Goal: Transaction & Acquisition: Purchase product/service

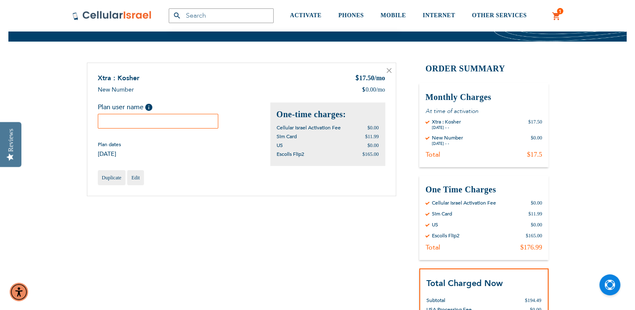
scroll to position [60, 0]
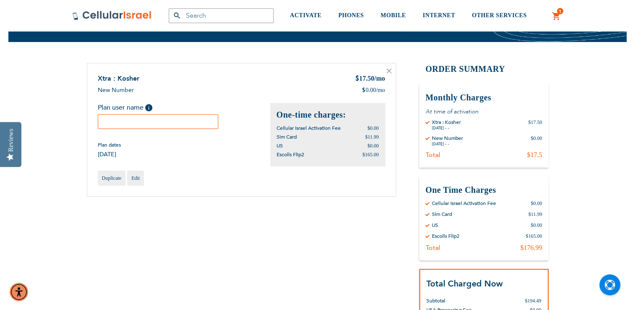
click at [110, 120] on input "text" at bounding box center [158, 121] width 121 height 15
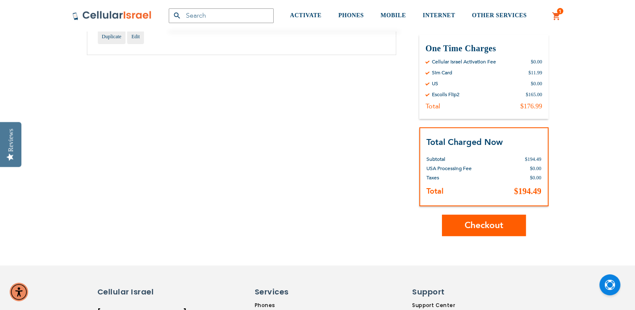
scroll to position [207, 0]
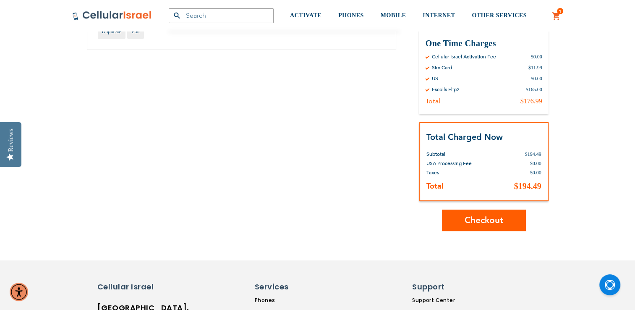
type input "[PERSON_NAME]"
click at [503, 220] on span "Checkout" at bounding box center [484, 220] width 39 height 12
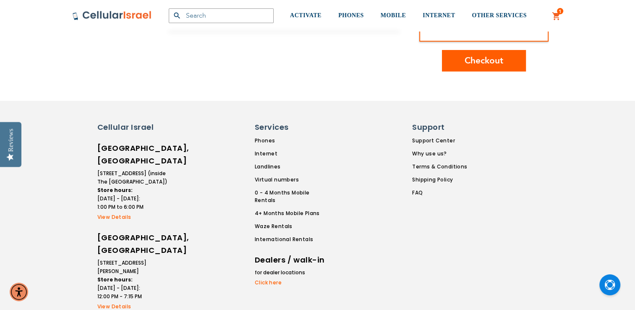
scroll to position [351, 0]
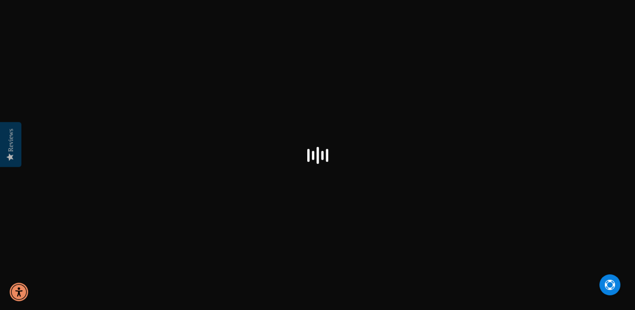
scroll to position [44, 0]
checkbox input "false"
select select "US"
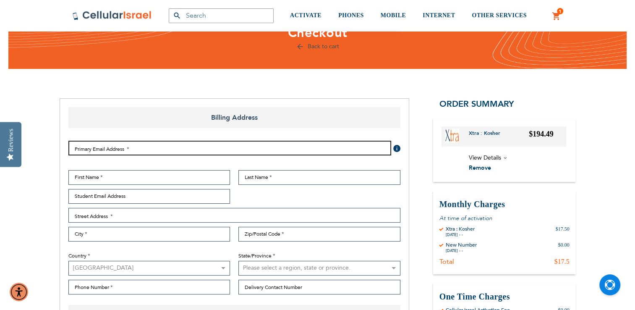
click at [194, 146] on input "Email Address" at bounding box center [229, 148] width 323 height 15
type input "[EMAIL_ADDRESS][DOMAIN_NAME]"
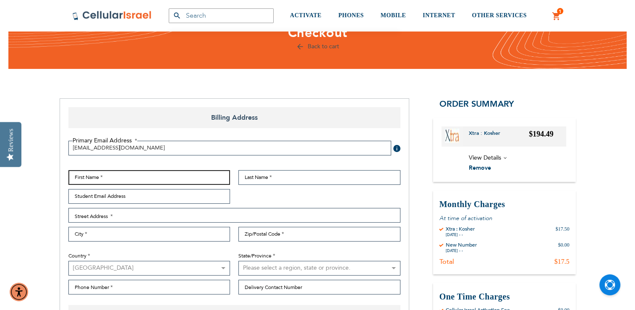
click at [169, 174] on input "First Name" at bounding box center [149, 177] width 162 height 15
type input "[PERSON_NAME]"
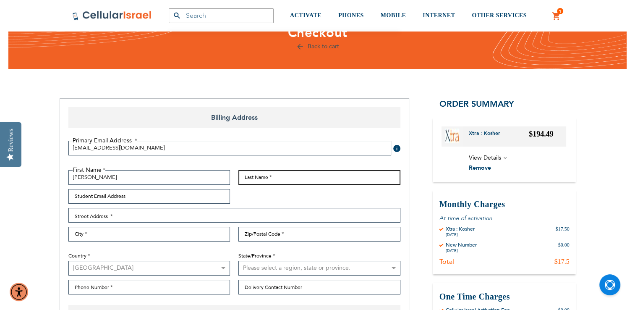
type input "[PERSON_NAME]"
type input "[EMAIL_ADDRESS][DOMAIN_NAME]"
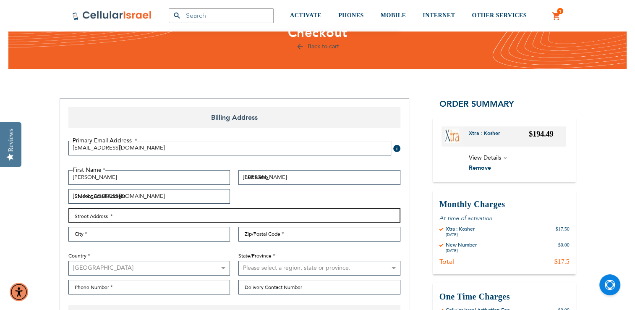
type input "[STREET_ADDRESS]"
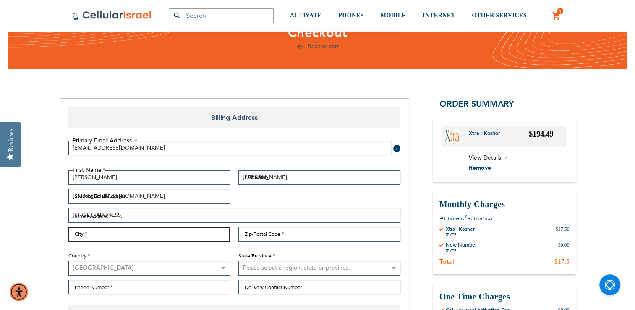
type input "[GEOGRAPHIC_DATA]"
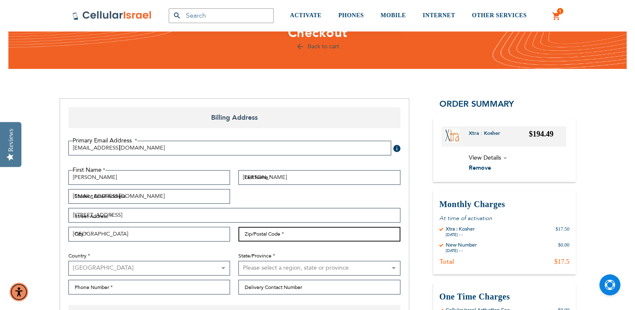
type input "10977"
select select "43"
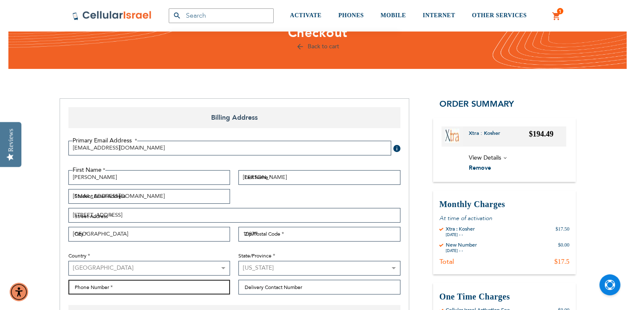
type input "8456855010"
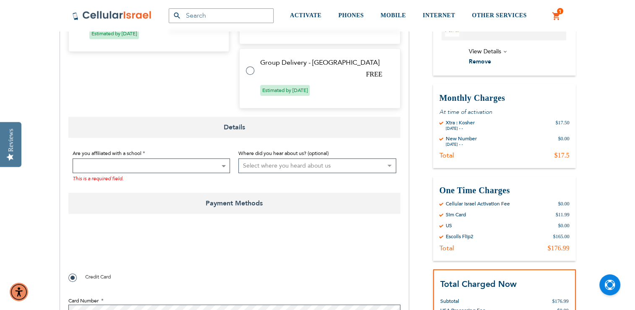
scroll to position [507, 0]
click at [225, 165] on b at bounding box center [224, 166] width 4 height 2
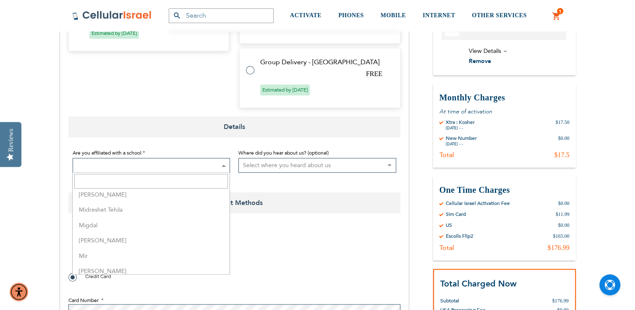
scroll to position [1420, 0]
select select "114"
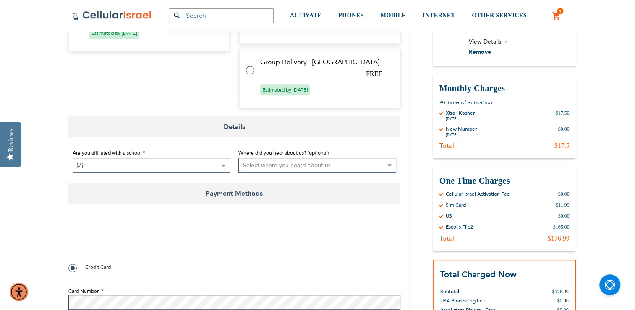
click at [619, 16] on div "Products No Result Menu Account ACTIVATE PHONES Kosher Phones Talk n' Text Phon…" at bounding box center [317, 15] width 635 height 31
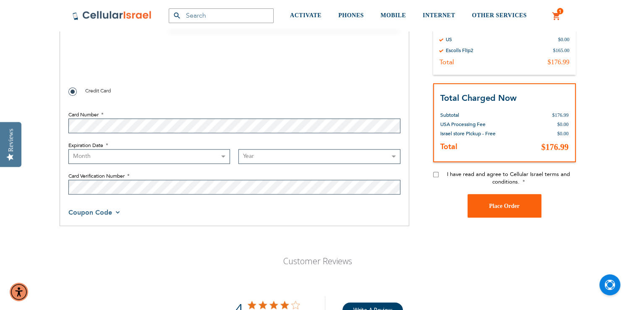
scroll to position [683, 0]
click at [97, 153] on select "Month [DATE] - [DATE] - [DATE] - [DATE] - [DATE] - [DATE] - [DATE] - [DATE] - […" at bounding box center [149, 157] width 162 height 15
select select "2"
click at [68, 150] on select "Month [DATE] - [DATE] - [DATE] - [DATE] - [DATE] - [DATE] - [DATE] - [DATE] - […" at bounding box center [149, 157] width 162 height 15
click at [226, 159] on select "Month [DATE] - [DATE] - [DATE] - [DATE] - [DATE] - [DATE] - [DATE] - [DATE] - […" at bounding box center [149, 157] width 162 height 15
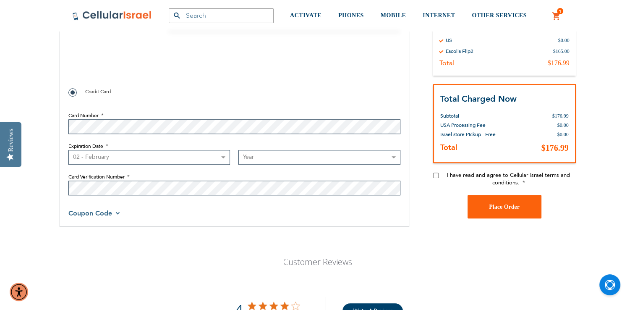
click at [395, 157] on select "Year [DATE] 2026 2027 2028 2029 2030 2031 2032 2033 2034 2035 2036 2037 2038 20…" at bounding box center [319, 157] width 162 height 15
select select "2029"
click at [238, 150] on select "Year [DATE] 2026 2027 2028 2029 2030 2031 2032 2033 2034 2035 2036 2037 2038 20…" at bounding box center [319, 157] width 162 height 15
click at [118, 213] on span "Coupon Code" at bounding box center [94, 213] width 52 height 9
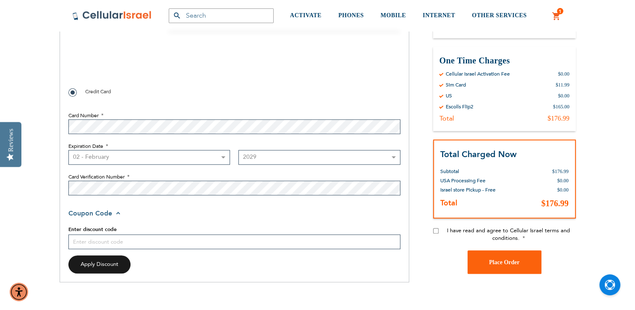
click at [121, 214] on span "Coupon Code" at bounding box center [95, 213] width 54 height 9
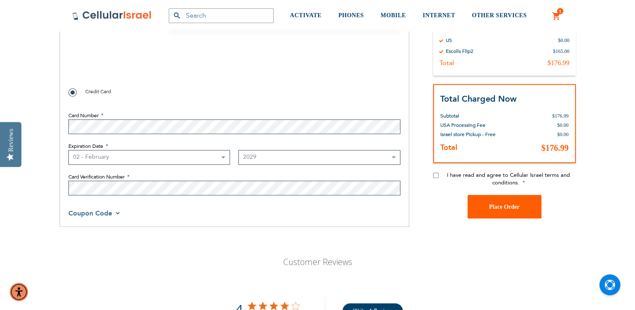
click at [516, 206] on span "Place Order" at bounding box center [504, 206] width 31 height 6
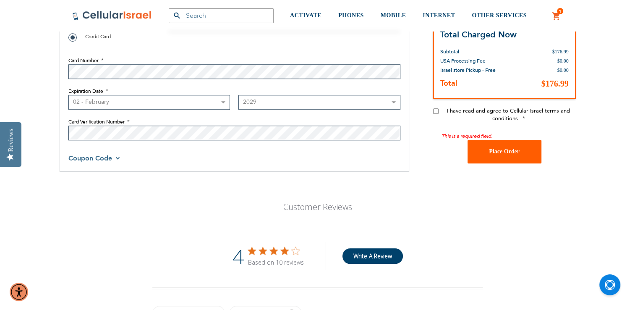
scroll to position [792, 0]
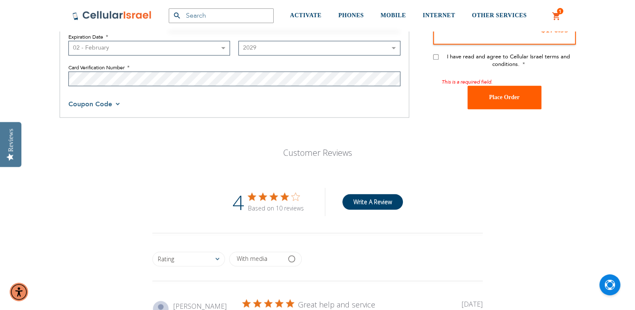
click at [512, 103] on button "Place Order" at bounding box center [505, 98] width 74 height 24
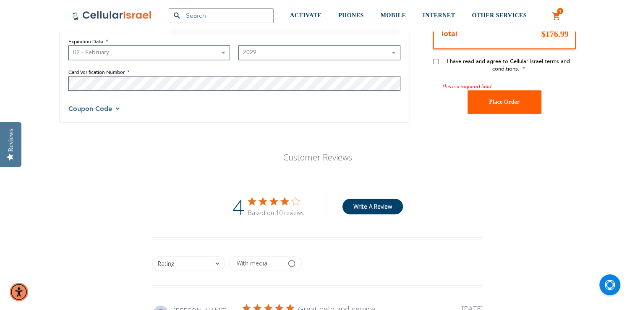
scroll to position [783, 0]
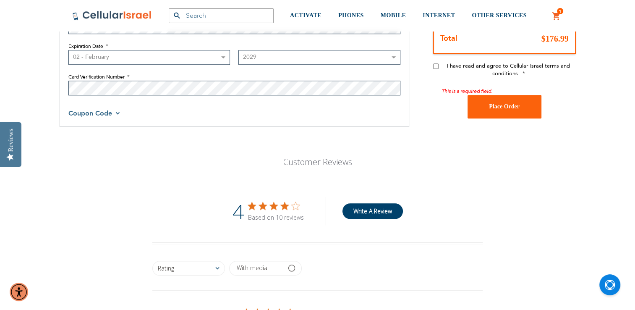
click at [523, 75] on label "I have read and agree to Cellular Israel terms and conditions." at bounding box center [509, 69] width 134 height 15
click at [439, 69] on input "I have read and agree to Cellular Israel terms and conditions." at bounding box center [435, 65] width 5 height 5
checkbox input "true"
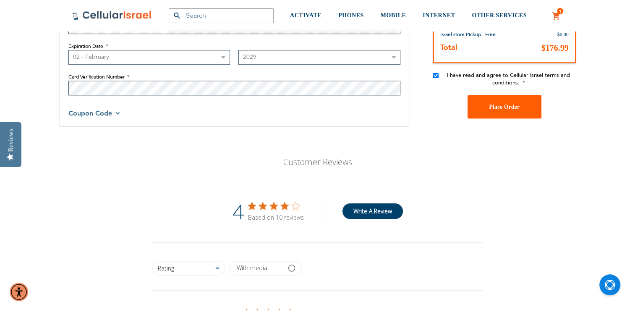
click at [506, 113] on button "Place Order" at bounding box center [505, 107] width 74 height 24
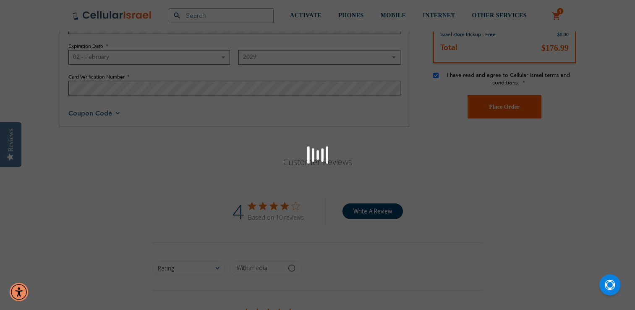
scroll to position [630, 0]
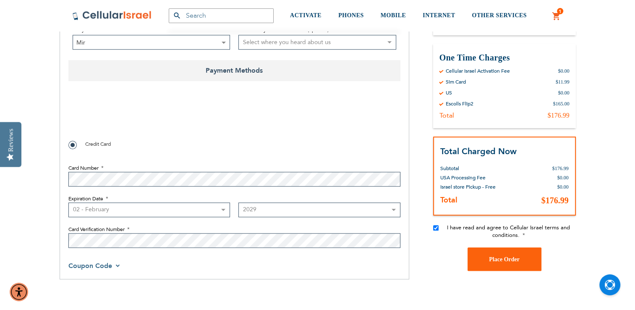
checkbox input "true"
click at [521, 256] on button "Place Order" at bounding box center [505, 259] width 74 height 24
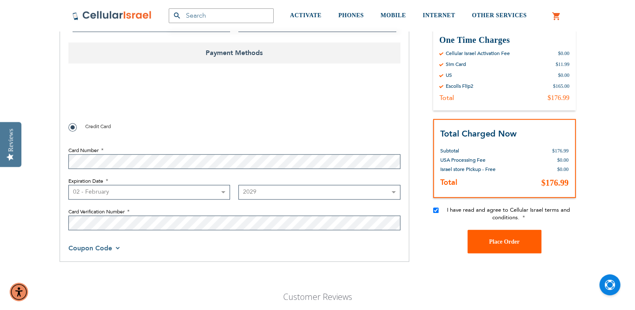
scroll to position [652, 0]
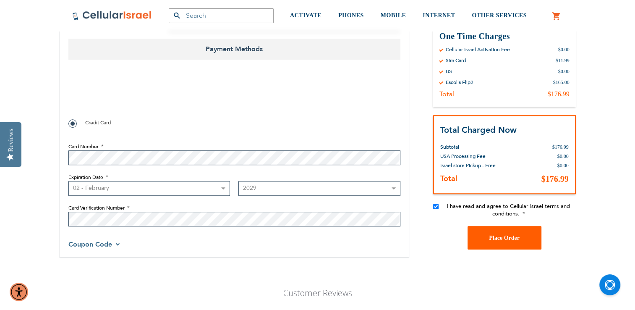
click at [499, 243] on button "Place Order" at bounding box center [505, 238] width 74 height 24
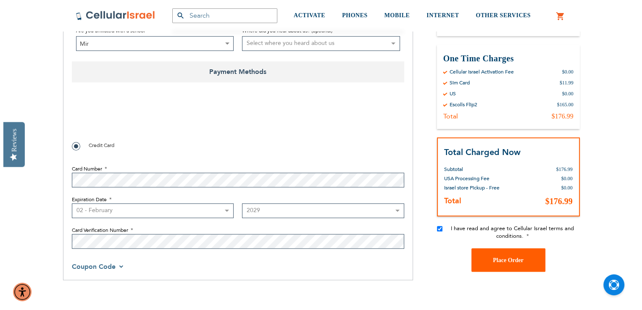
scroll to position [631, 0]
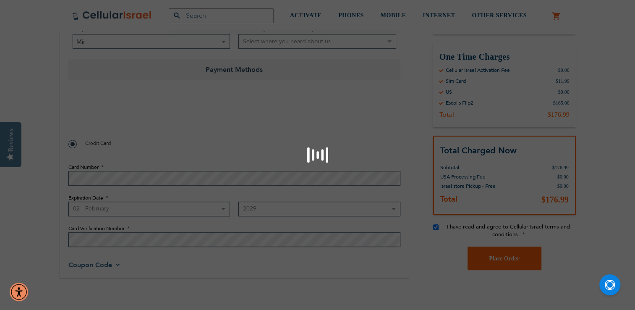
click at [506, 260] on div "Please wait..." at bounding box center [317, 155] width 635 height 310
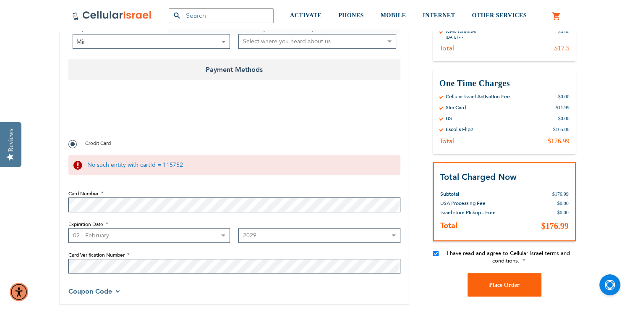
click at [498, 259] on span "I have read and agree to Cellular Israel terms and conditions." at bounding box center [508, 256] width 123 height 15
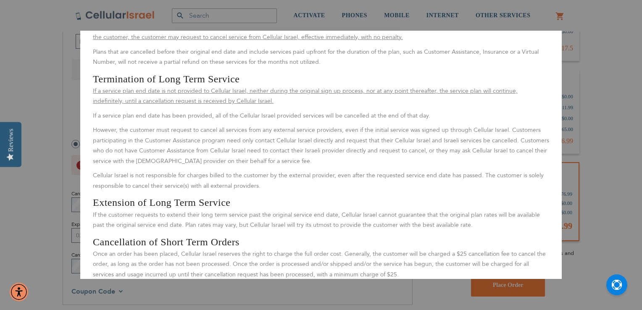
scroll to position [1077, 0]
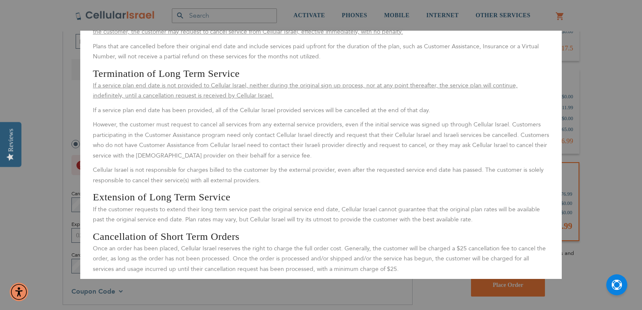
click at [576, 170] on aside "Close Terms & Conditions By signing up for service, the customer agrees to all …" at bounding box center [321, 155] width 642 height 310
click at [507, 283] on aside "Close Terms & Conditions By signing up for service, the customer agrees to all …" at bounding box center [321, 155] width 642 height 310
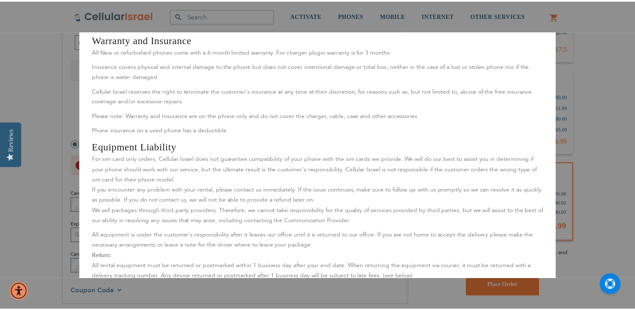
scroll to position [0, 0]
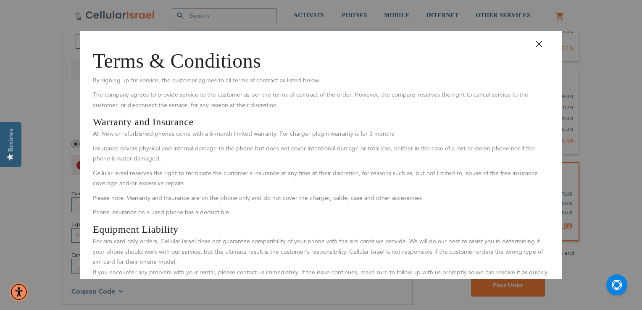
click at [535, 39] on button "Close" at bounding box center [542, 46] width 25 height 19
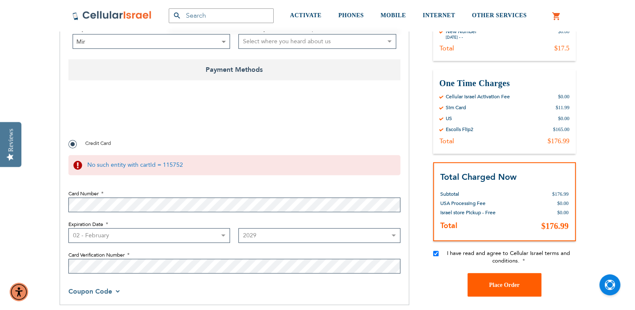
click at [503, 290] on button "Place Order" at bounding box center [505, 285] width 74 height 24
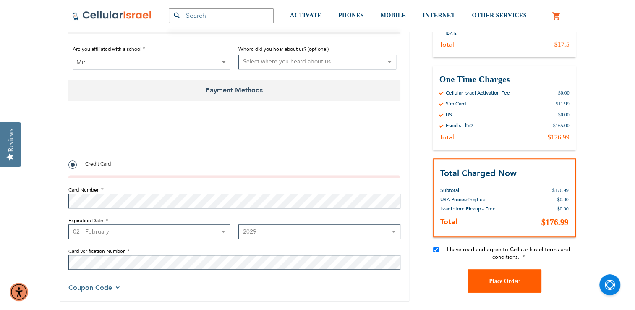
scroll to position [611, 0]
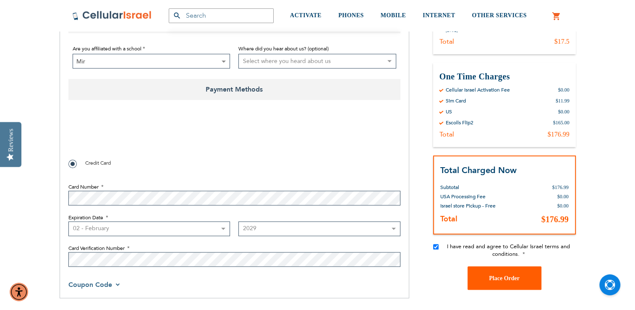
click at [496, 277] on span "Place Order" at bounding box center [504, 278] width 31 height 6
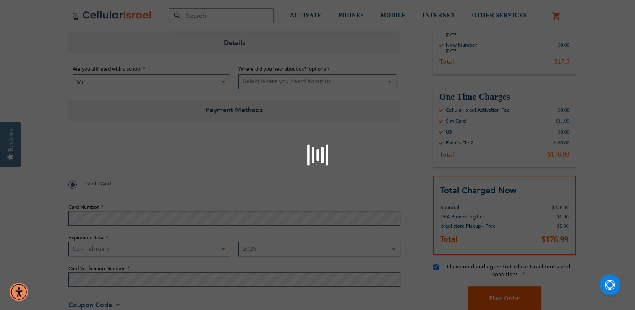
scroll to position [631, 0]
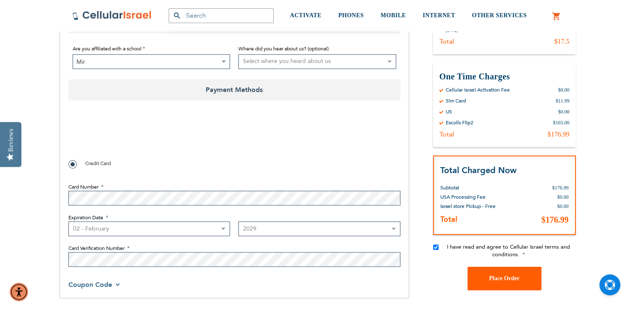
click at [489, 277] on span "Place Order" at bounding box center [504, 278] width 31 height 6
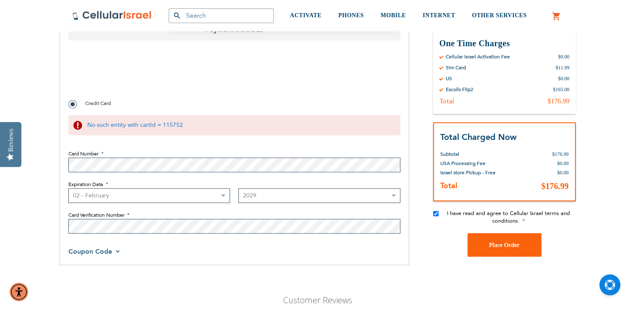
scroll to position [672, 0]
click at [493, 244] on span "Place Order" at bounding box center [504, 244] width 31 height 6
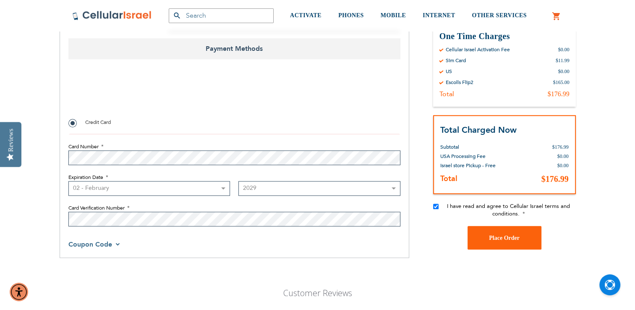
scroll to position [652, 0]
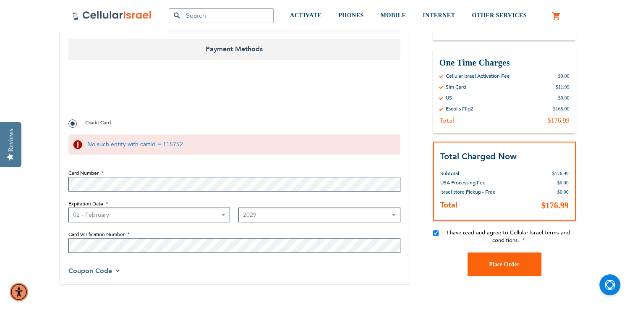
click at [73, 125] on label "Credit Card" at bounding box center [89, 122] width 42 height 8
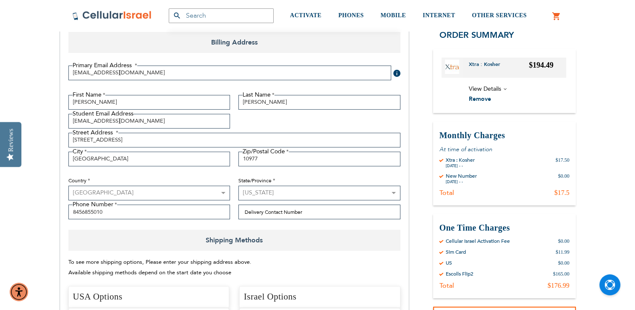
scroll to position [0, 0]
